Goal: Use online tool/utility

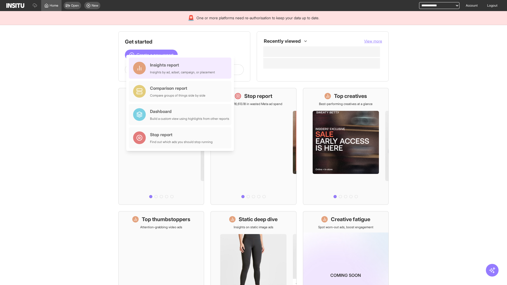
click at [181, 68] on div "Insights report Insights by ad, adset, campaign, or placement" at bounding box center [182, 68] width 65 height 13
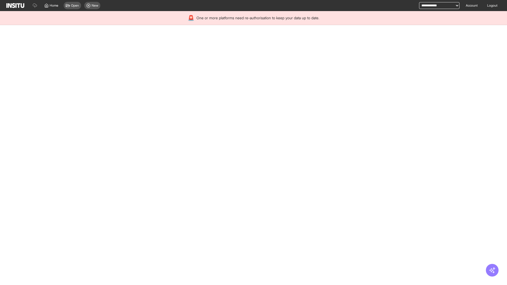
select select "**"
